Goal: Information Seeking & Learning: Learn about a topic

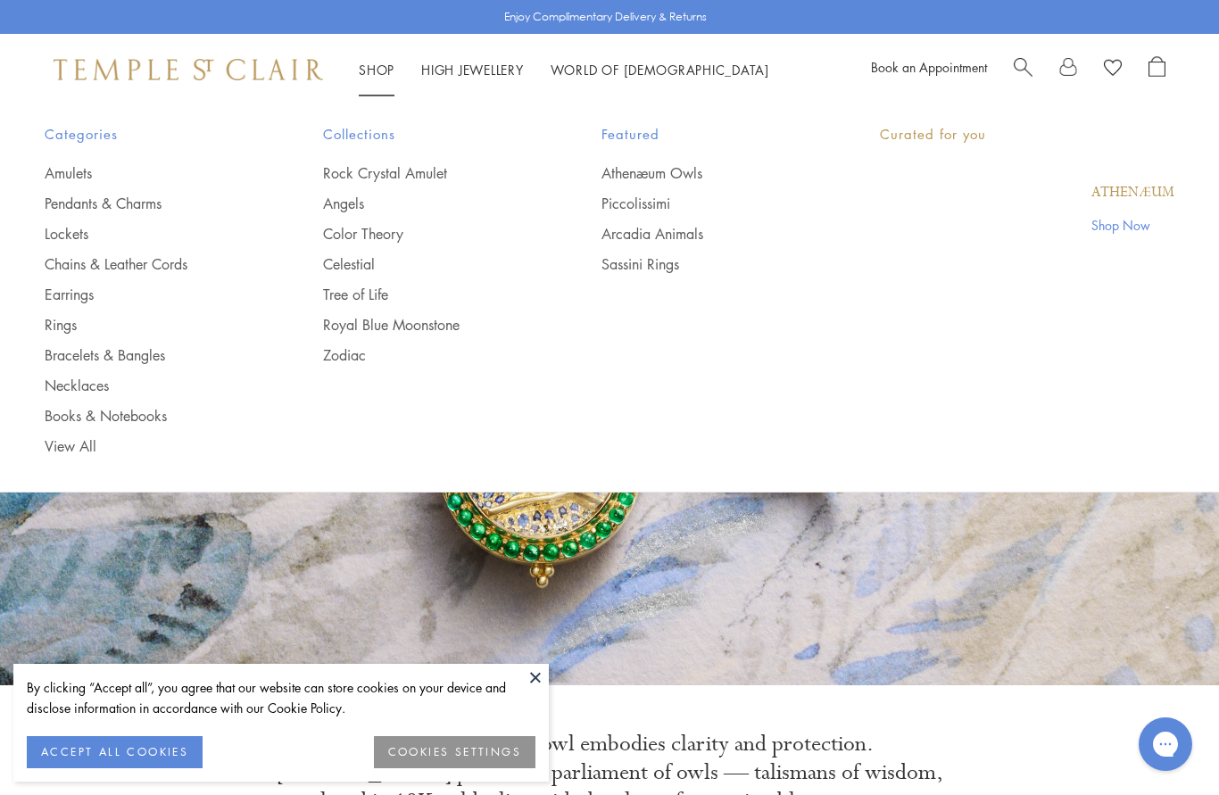
click at [360, 67] on link "Shop Shop" at bounding box center [377, 70] width 36 height 18
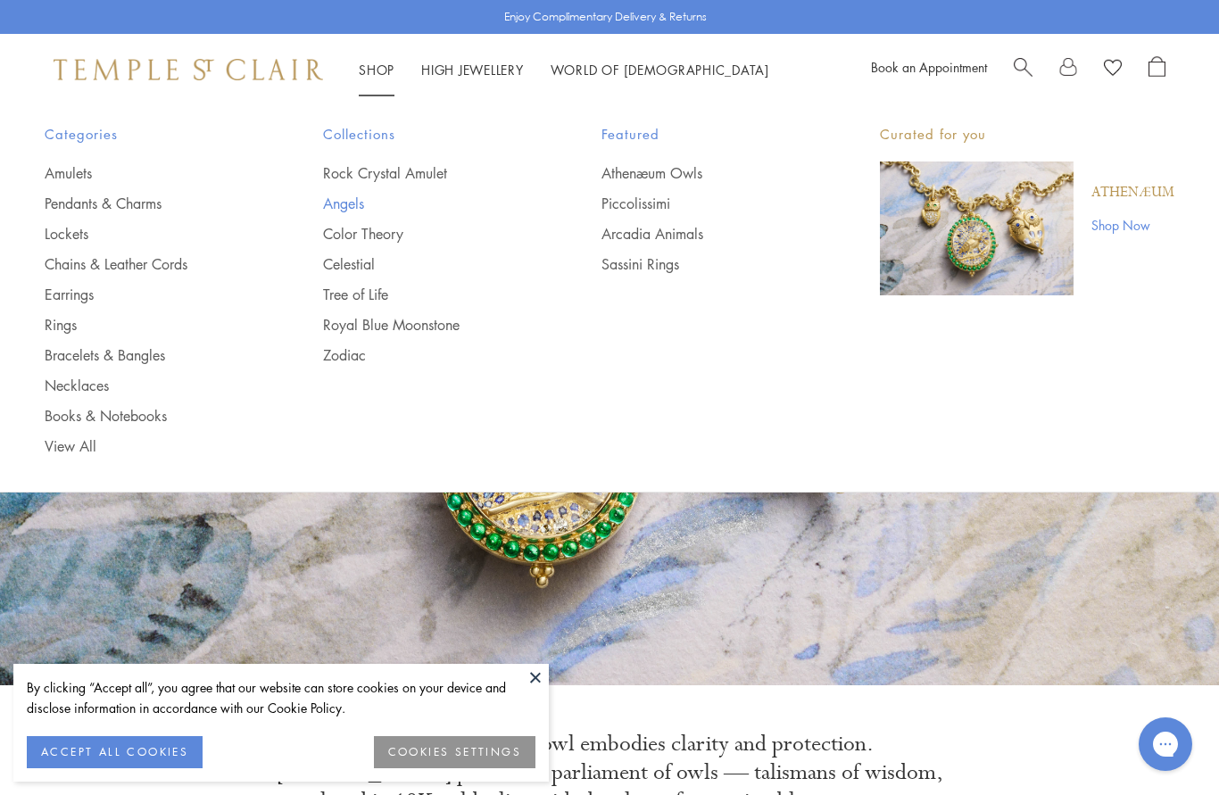
click at [346, 201] on link "Angels" at bounding box center [426, 204] width 207 height 20
click at [361, 302] on link "Tree of Life" at bounding box center [426, 295] width 207 height 20
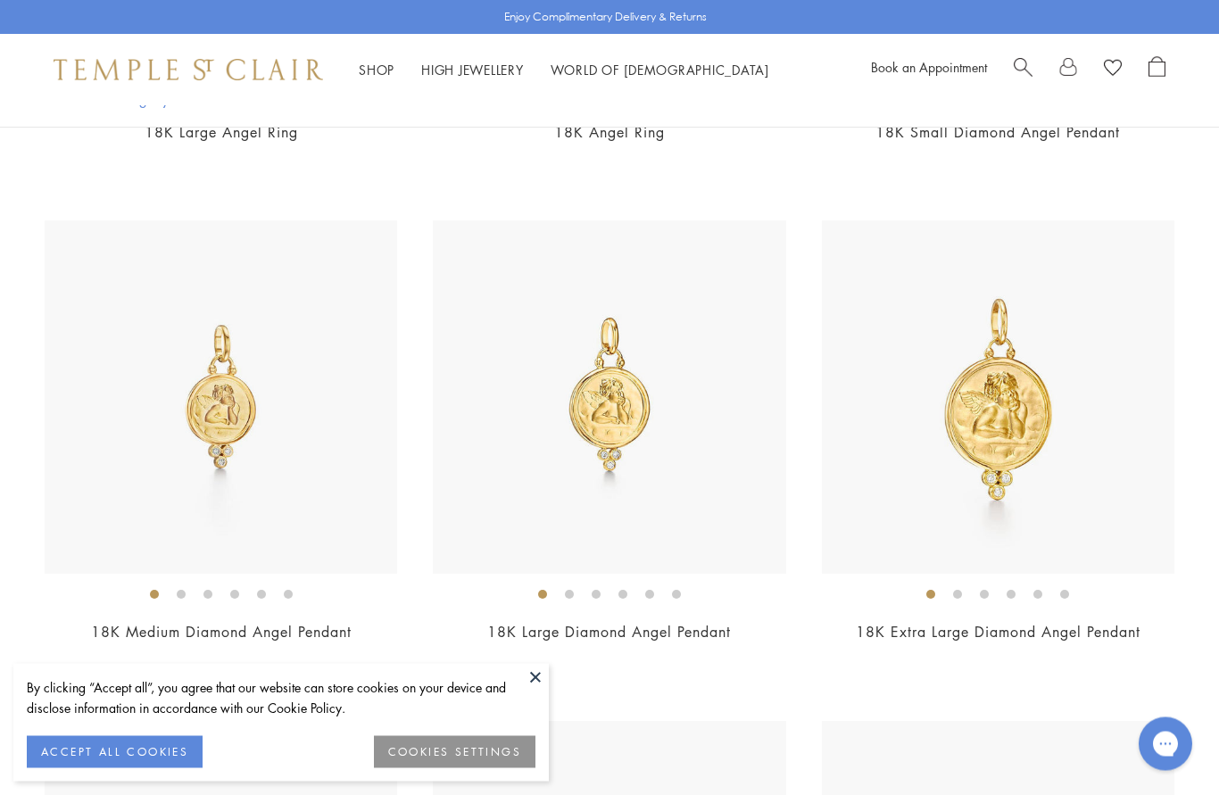
scroll to position [1342, 0]
click at [227, 416] on img at bounding box center [221, 396] width 352 height 352
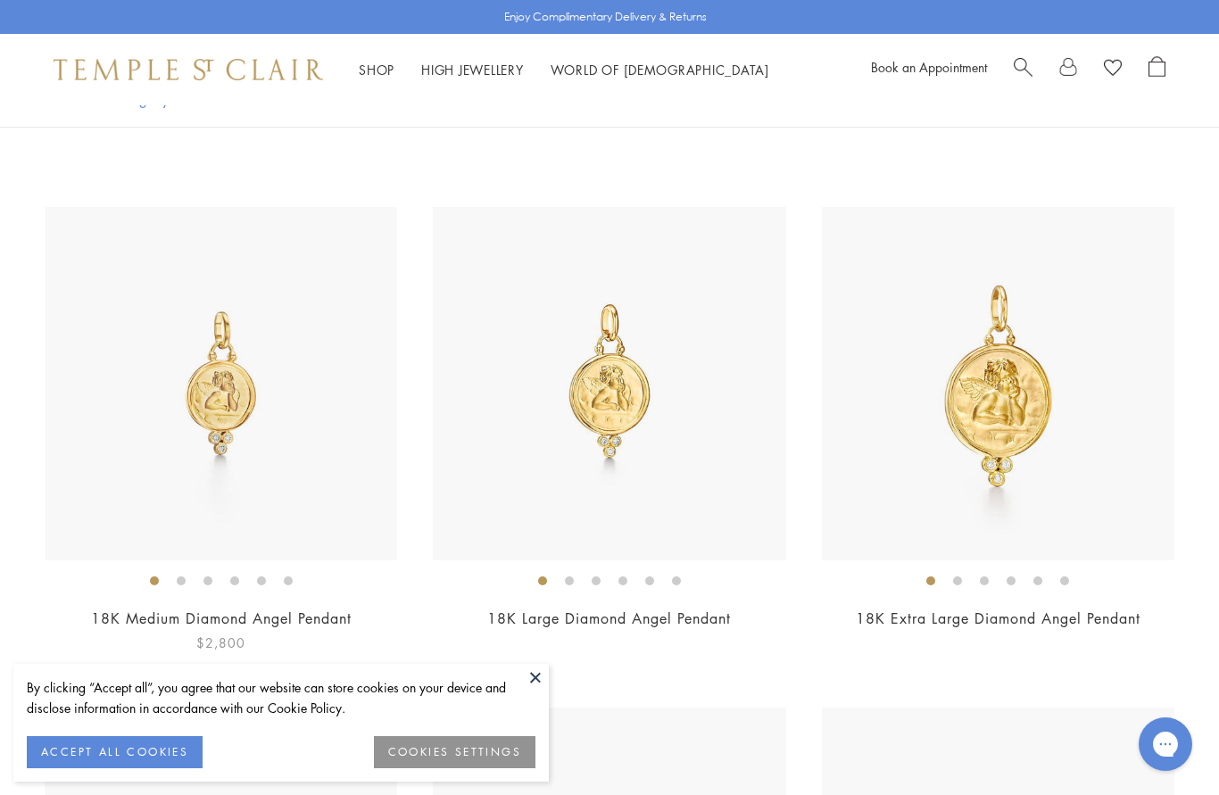
scroll to position [1422, 0]
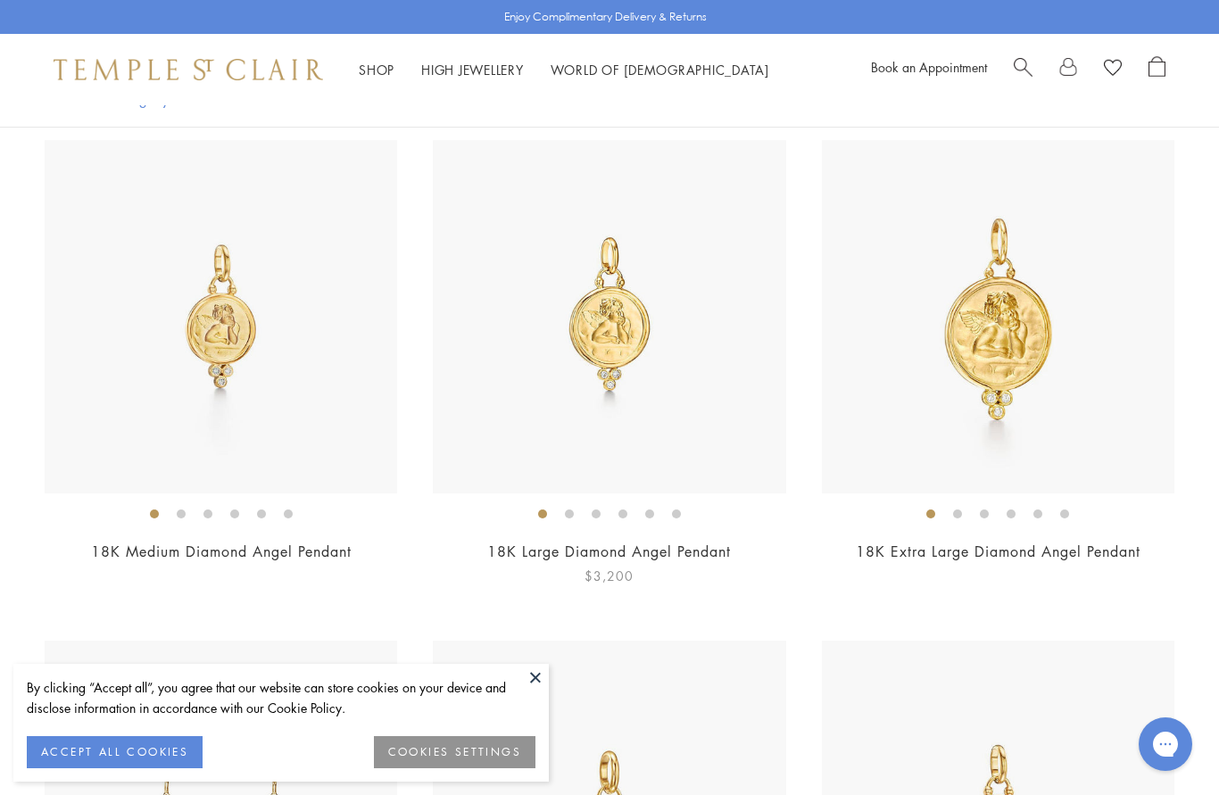
click at [608, 553] on link "18K Large Diamond Angel Pendant" at bounding box center [609, 552] width 244 height 20
click at [983, 553] on link "18K Extra Large Diamond Angel Pendant" at bounding box center [998, 552] width 285 height 20
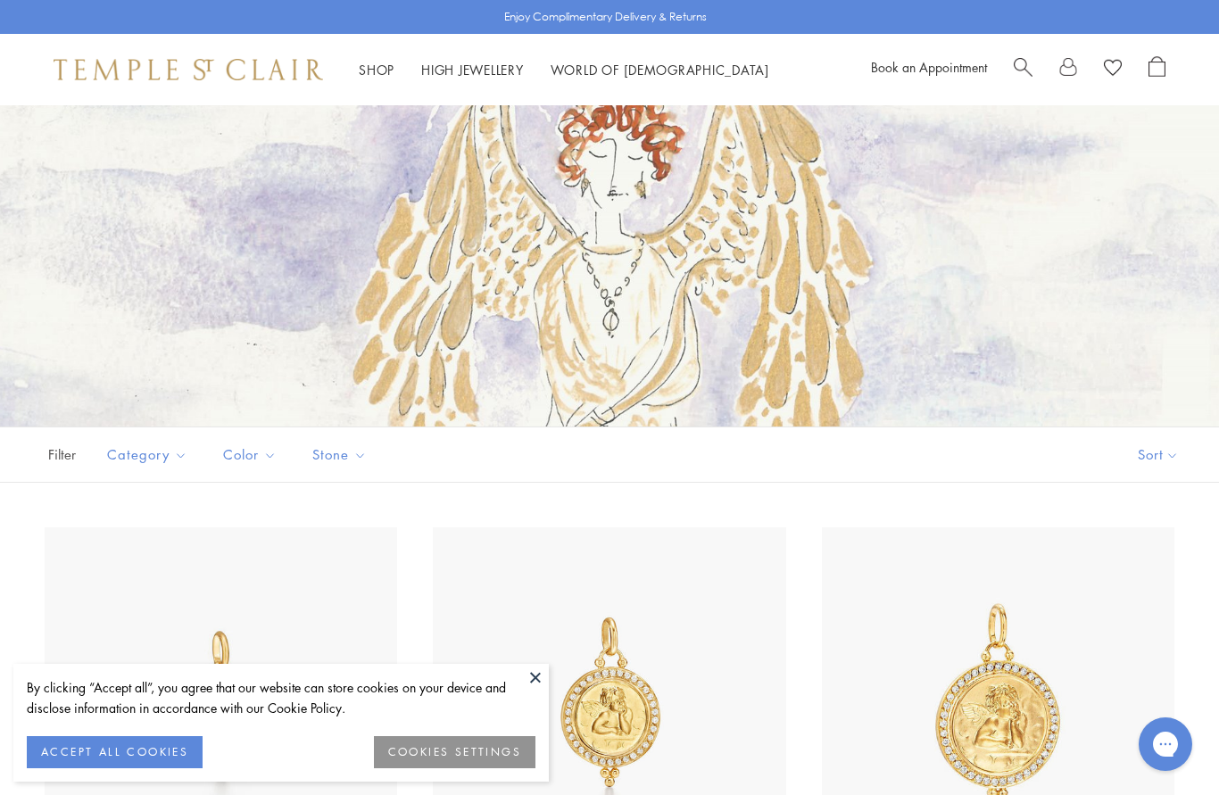
scroll to position [31, 0]
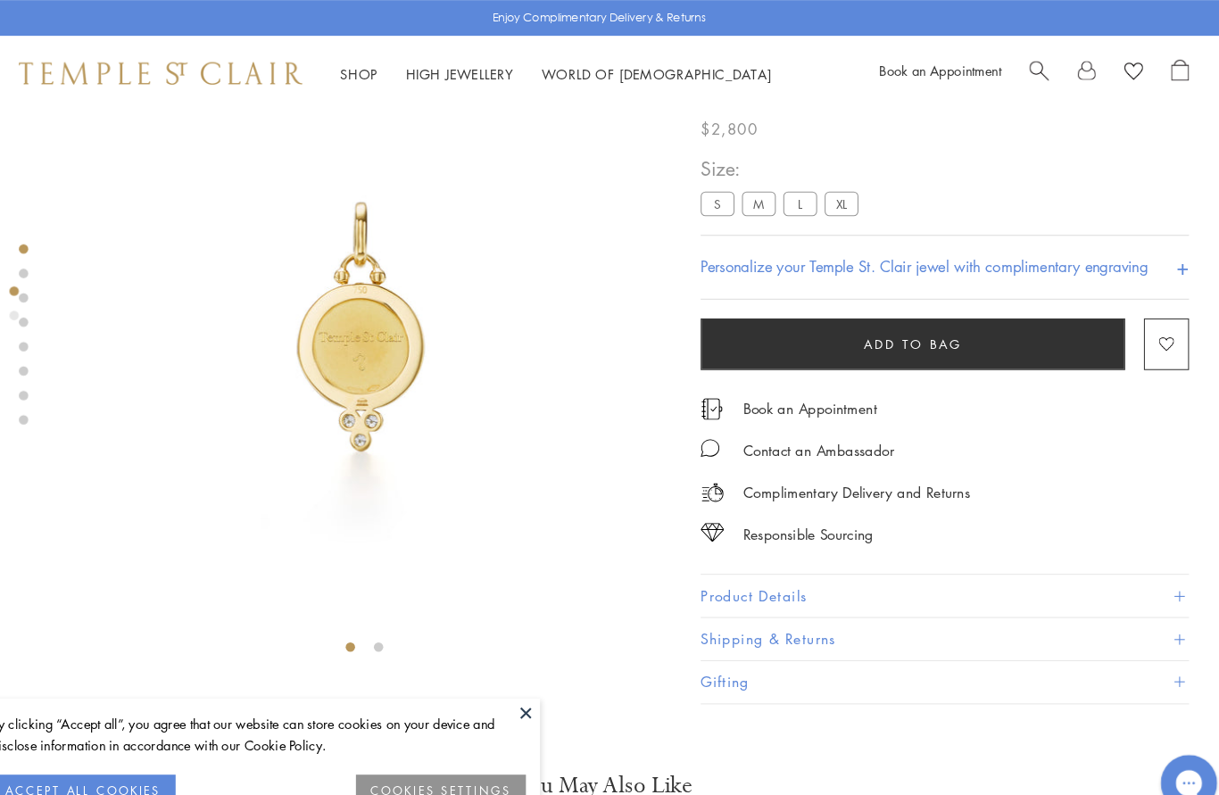
scroll to position [93, 0]
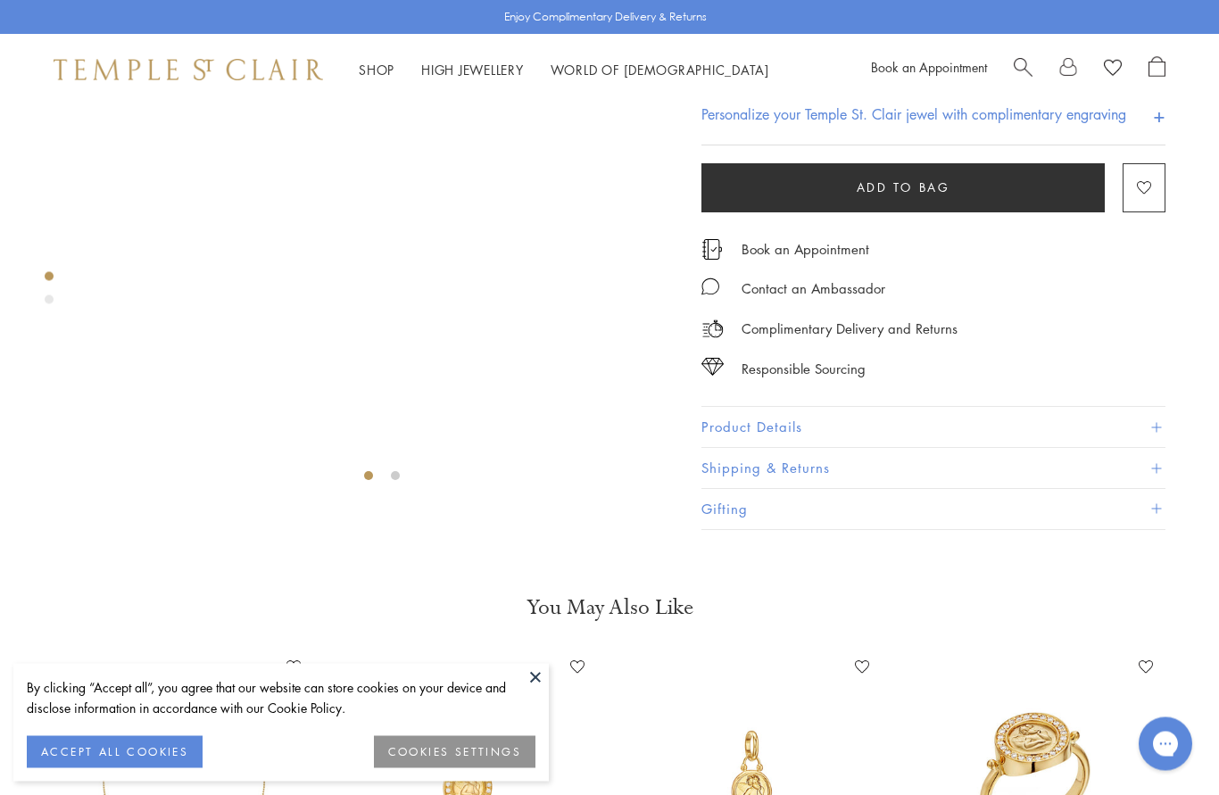
scroll to position [105, 0]
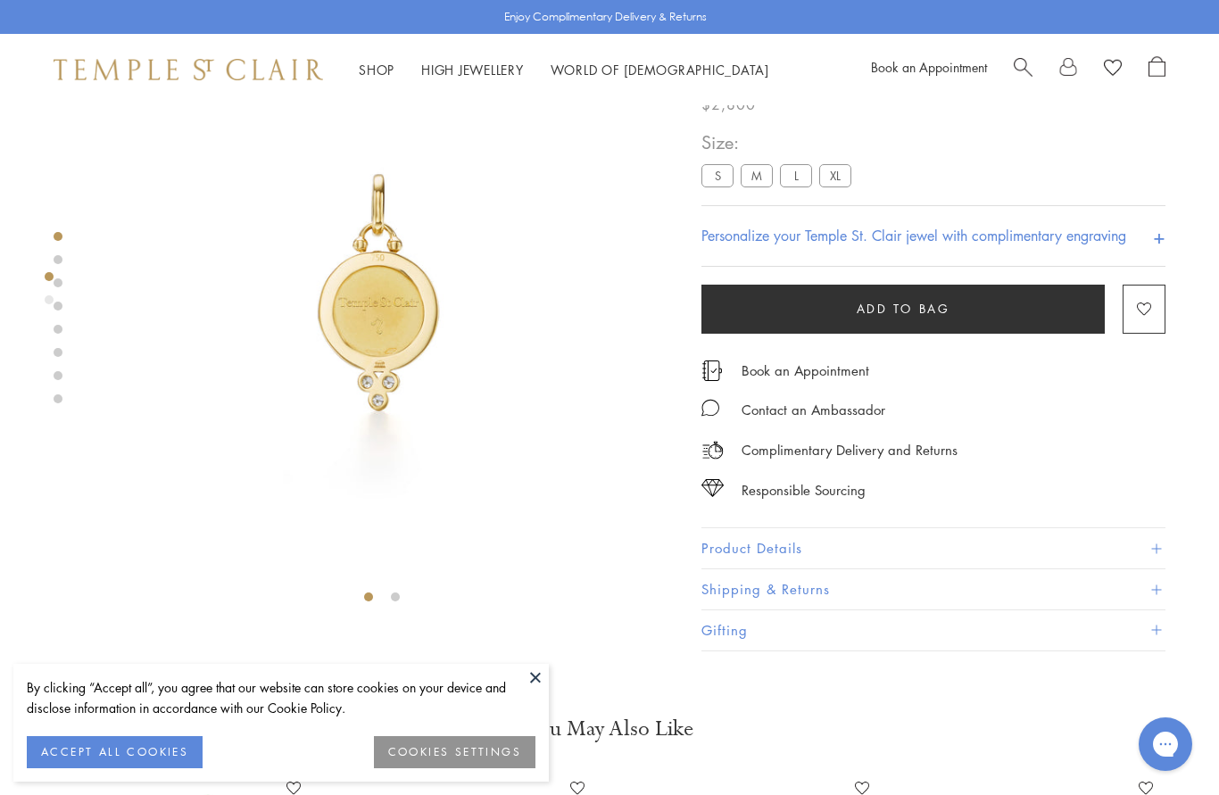
click at [742, 554] on button "Product Details" at bounding box center [933, 549] width 464 height 40
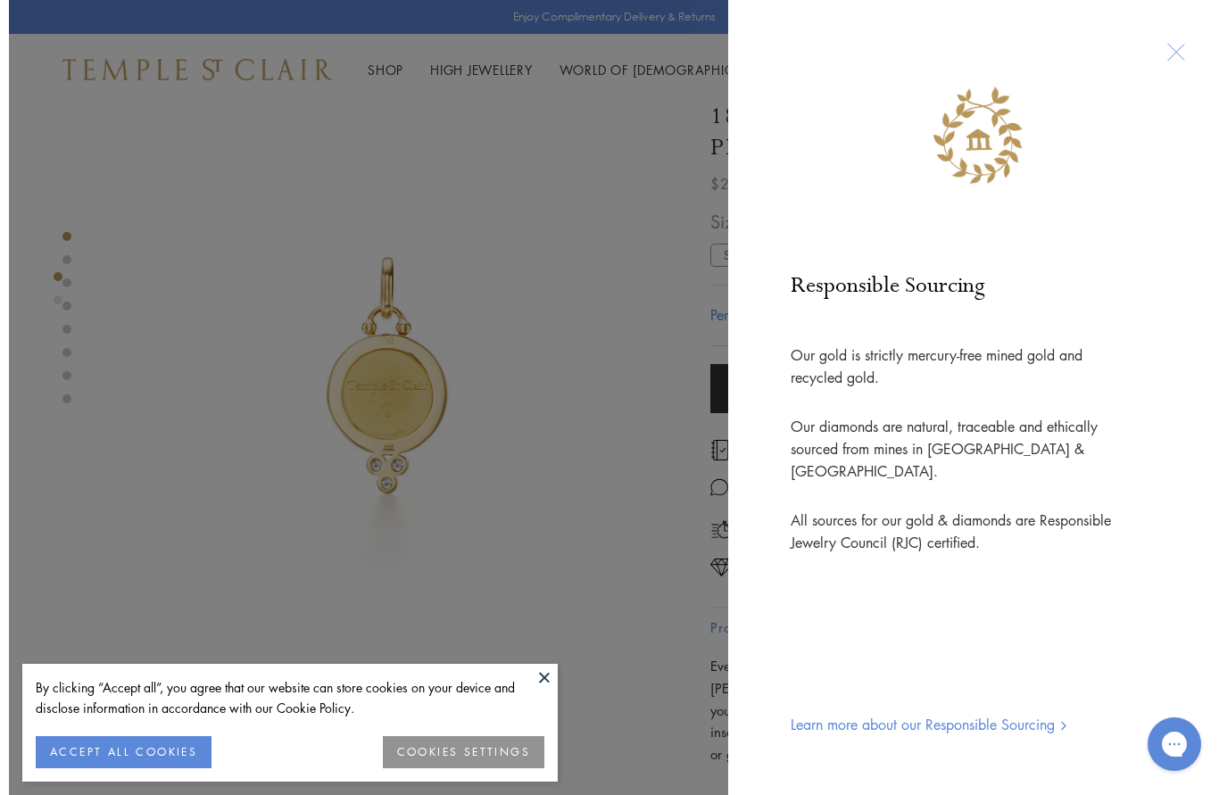
scroll to position [0, 0]
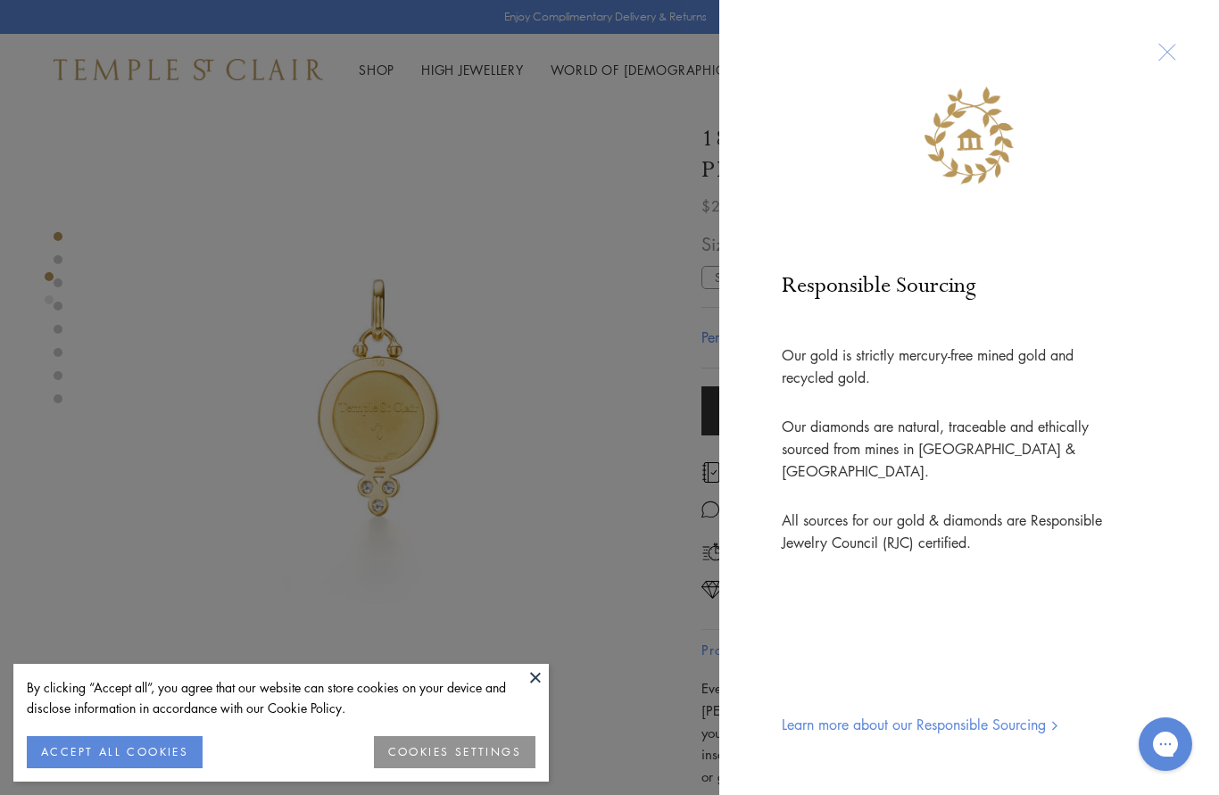
click at [1171, 51] on div at bounding box center [969, 109] width 428 height 146
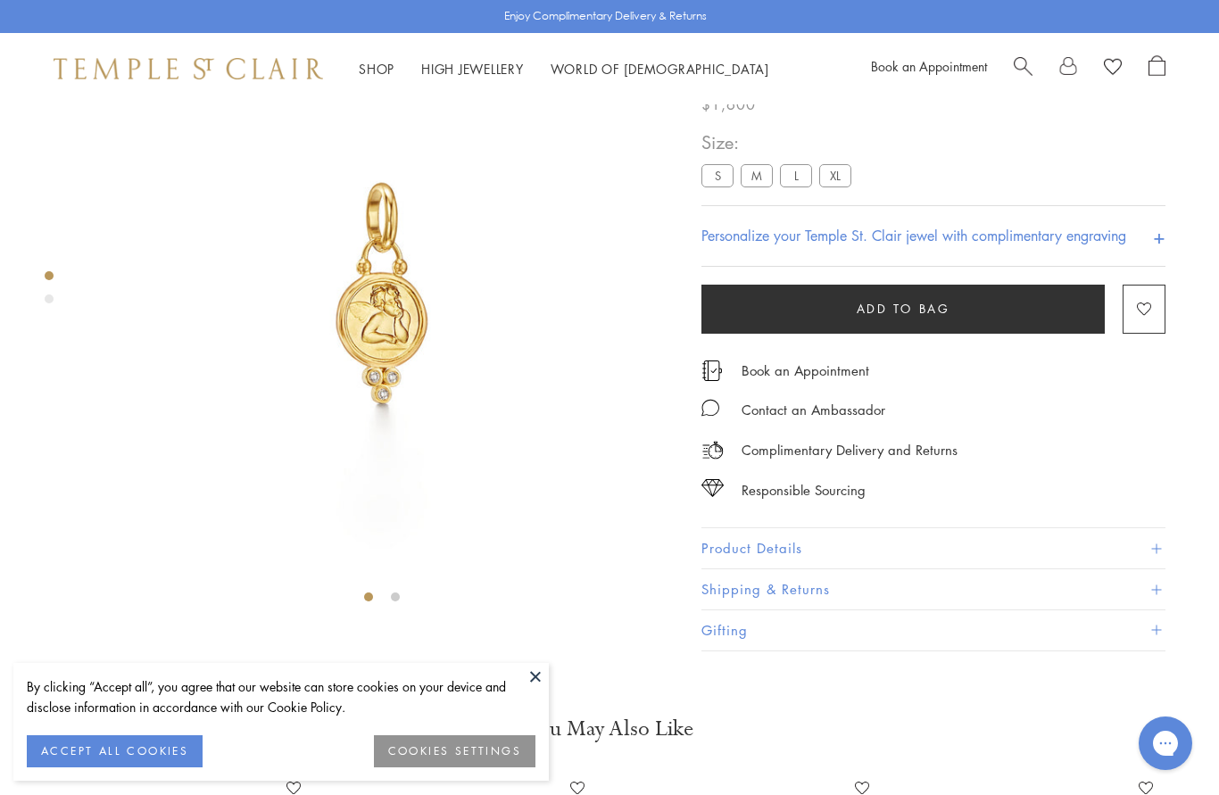
scroll to position [105, 0]
click at [765, 549] on button "Product Details" at bounding box center [933, 549] width 464 height 40
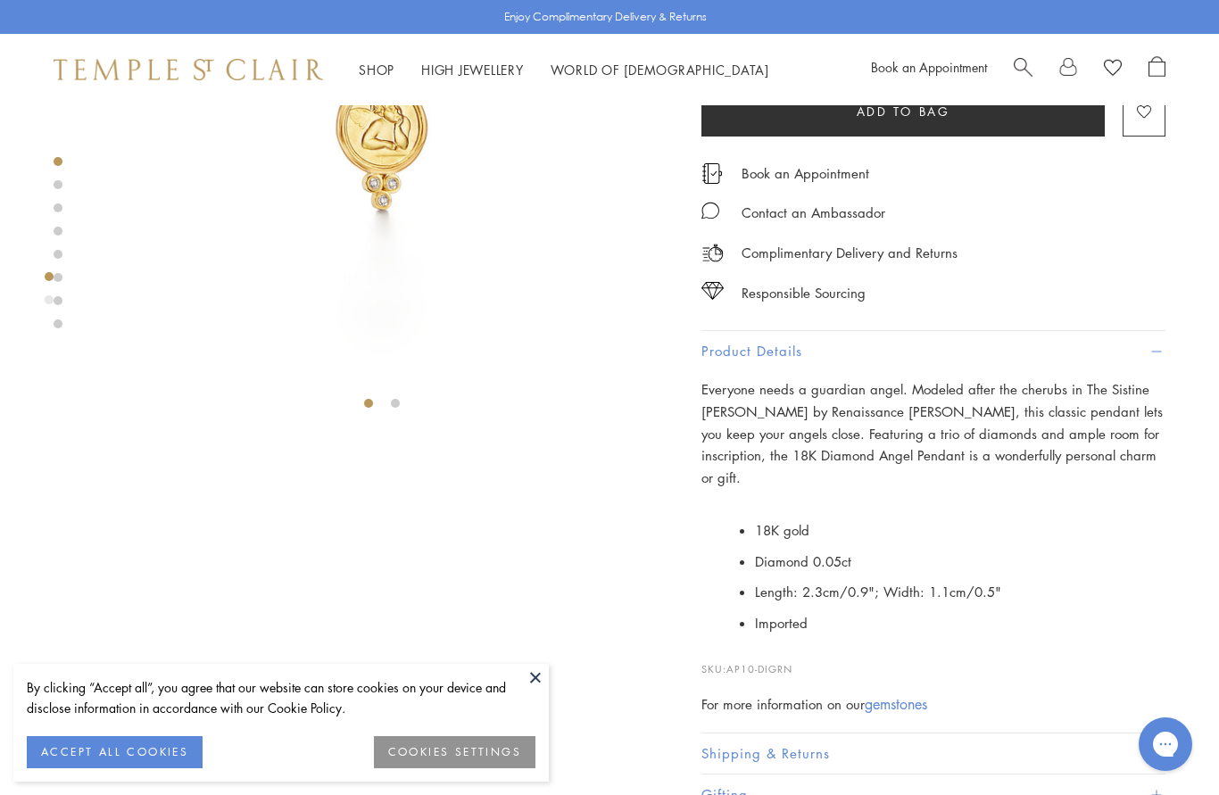
scroll to position [300, 0]
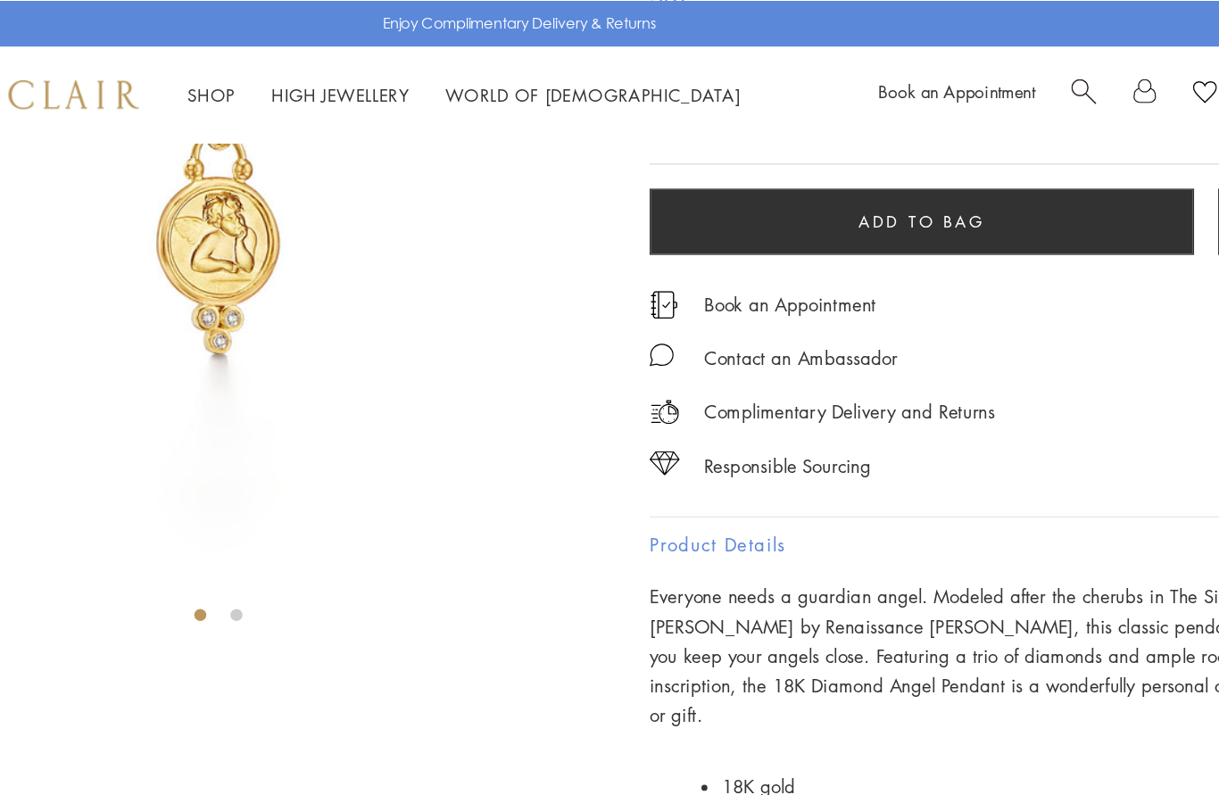
scroll to position [189, 0]
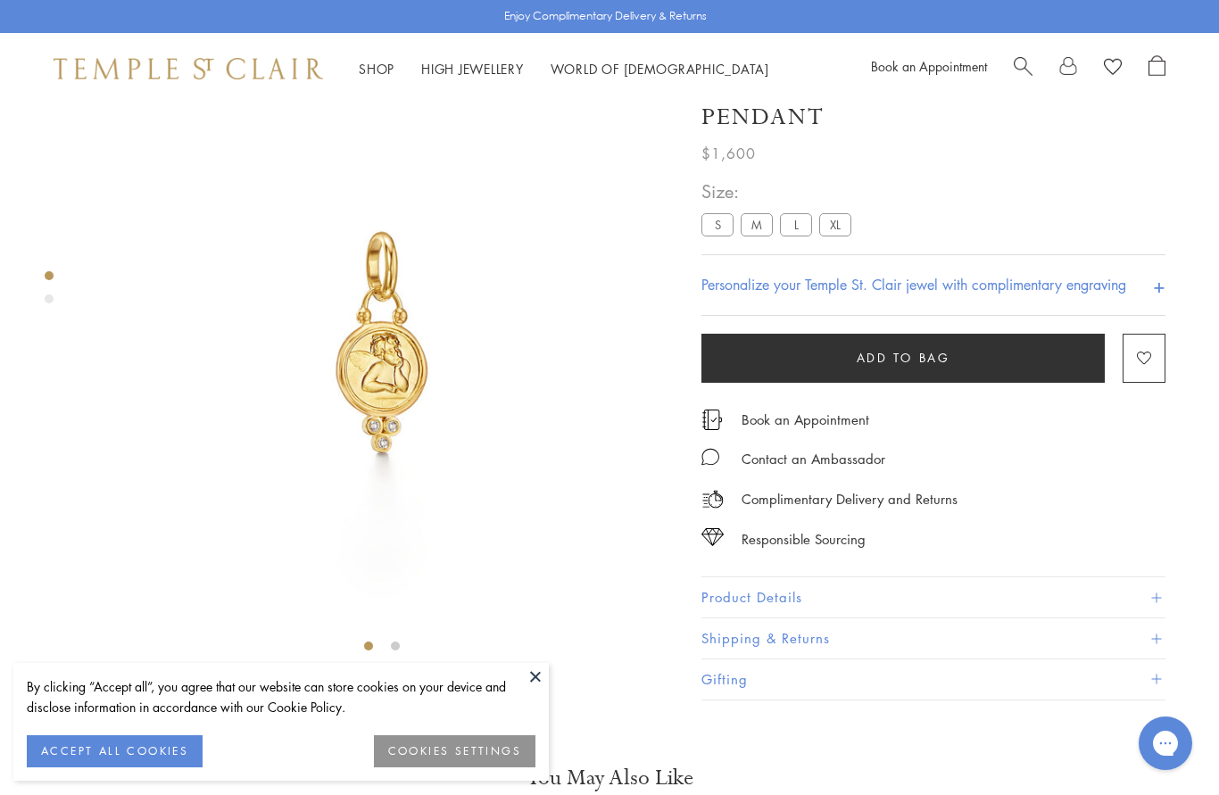
scroll to position [71, 0]
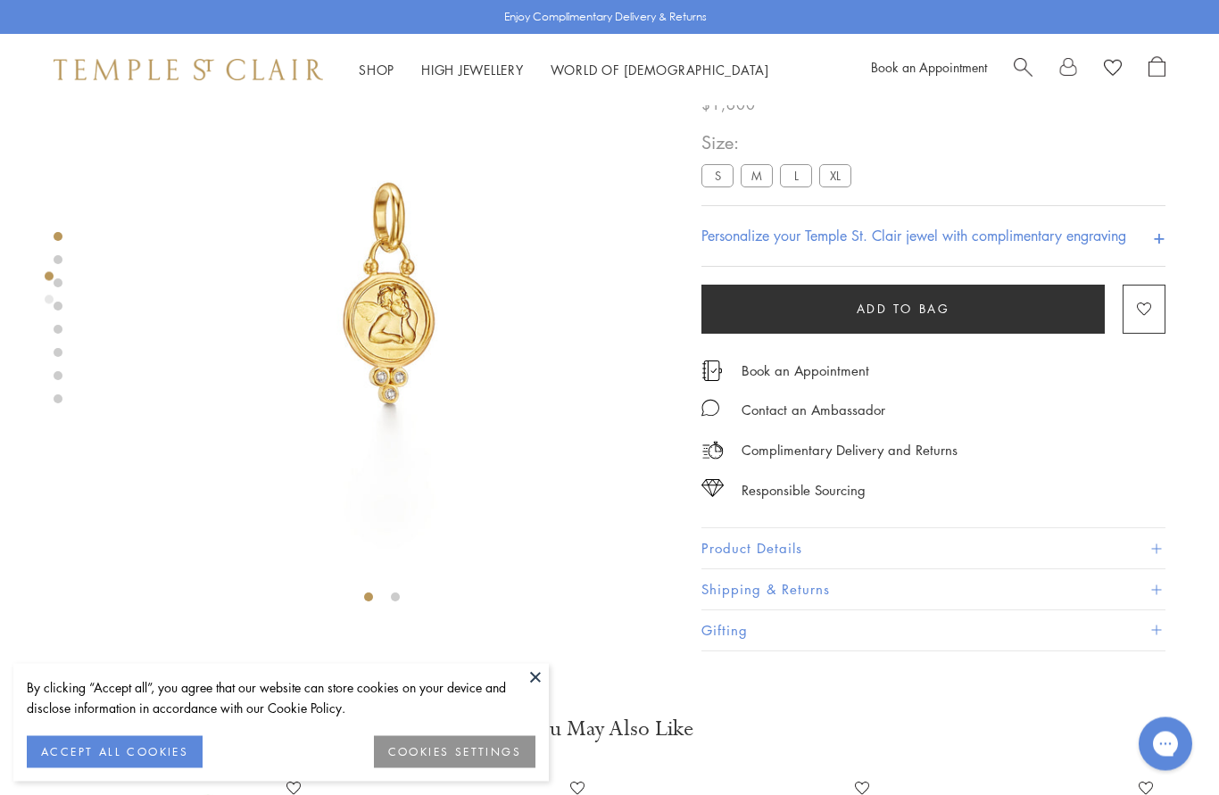
scroll to position [105, 0]
click at [754, 569] on button "Product Details" at bounding box center [933, 549] width 464 height 40
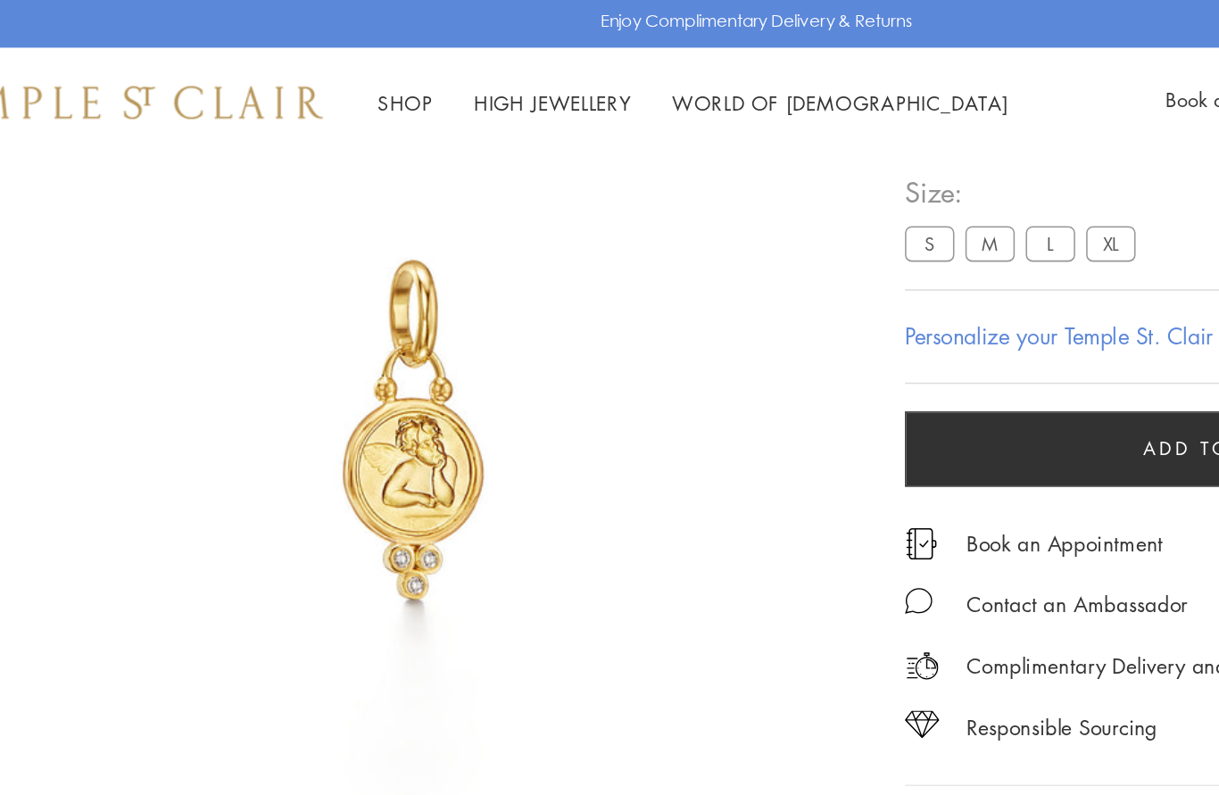
scroll to position [114, 3]
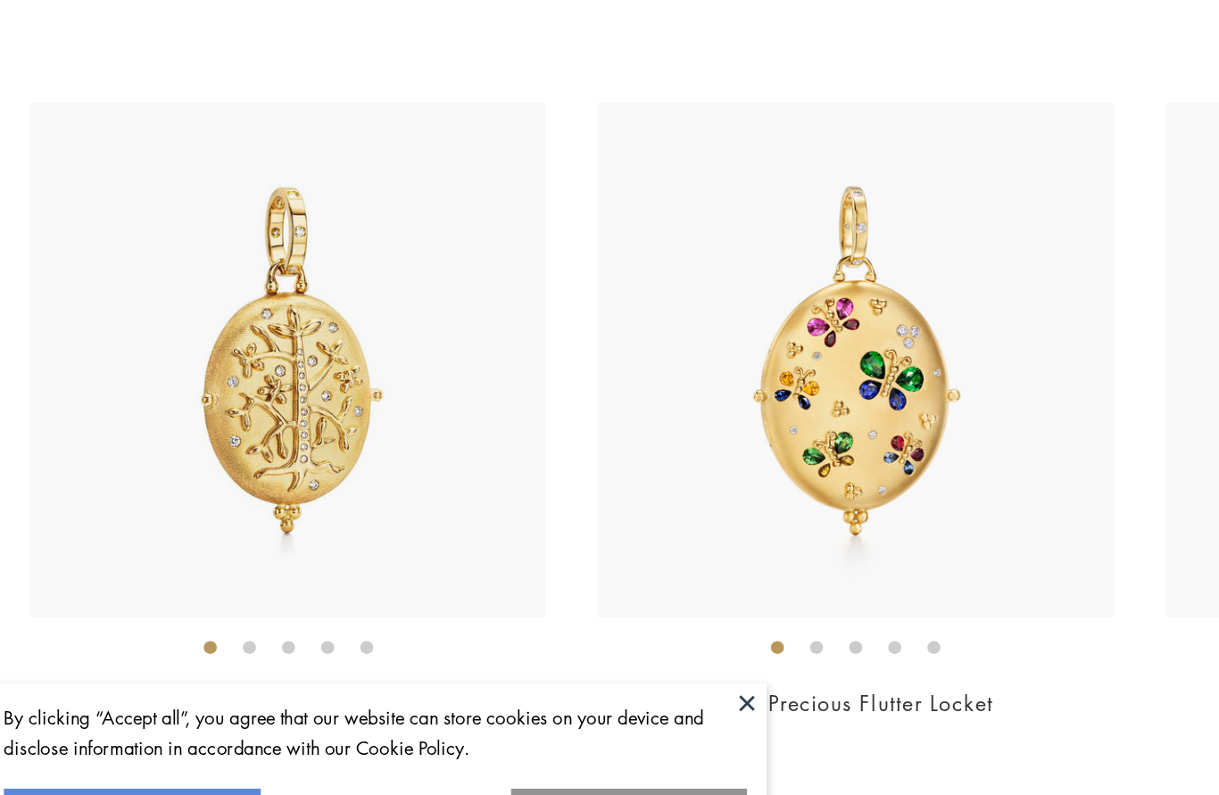
scroll to position [795, 0]
